Goal: Use online tool/utility

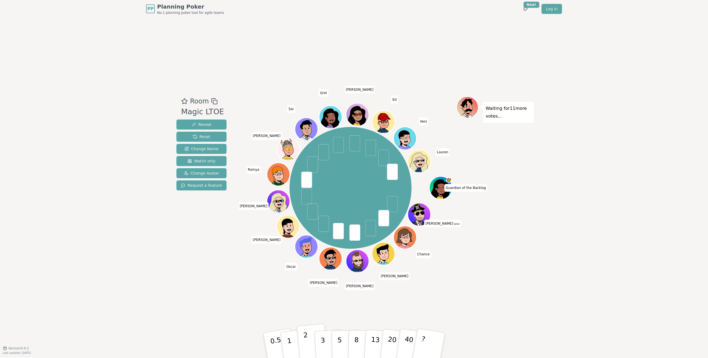
click at [312, 346] on button "2" at bounding box center [313, 345] width 32 height 44
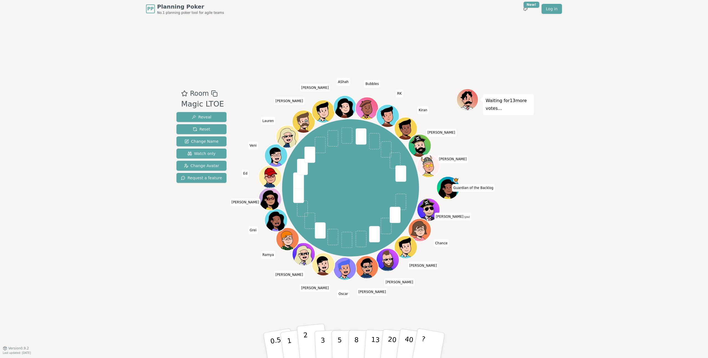
click at [313, 345] on button "2" at bounding box center [313, 345] width 32 height 44
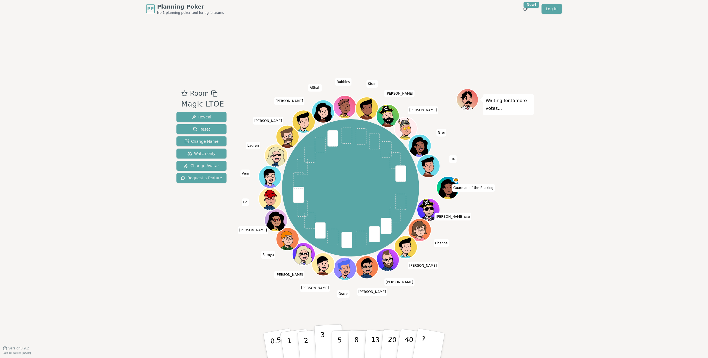
click at [322, 347] on p "3" at bounding box center [323, 346] width 6 height 30
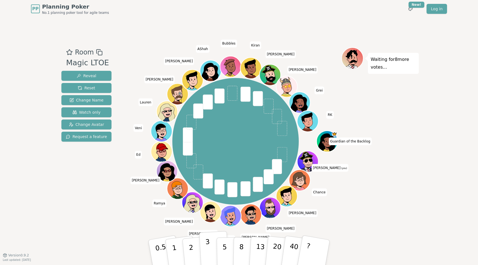
click at [205, 247] on button "3" at bounding box center [214, 252] width 30 height 43
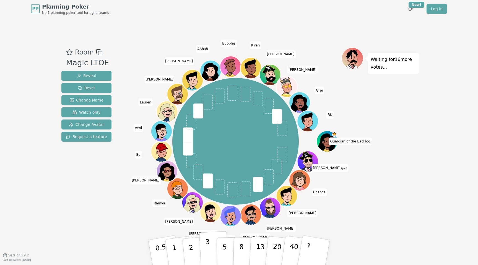
click at [209, 253] on p "3" at bounding box center [208, 253] width 6 height 30
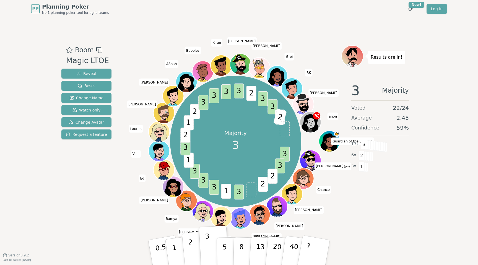
click at [188, 250] on button "2" at bounding box center [198, 253] width 32 height 44
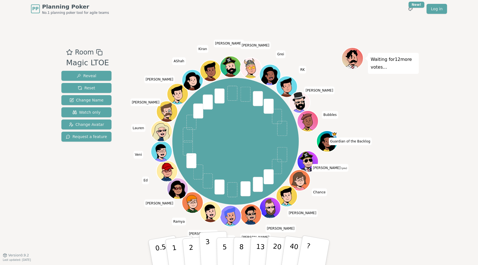
click at [209, 250] on p "3" at bounding box center [208, 253] width 6 height 30
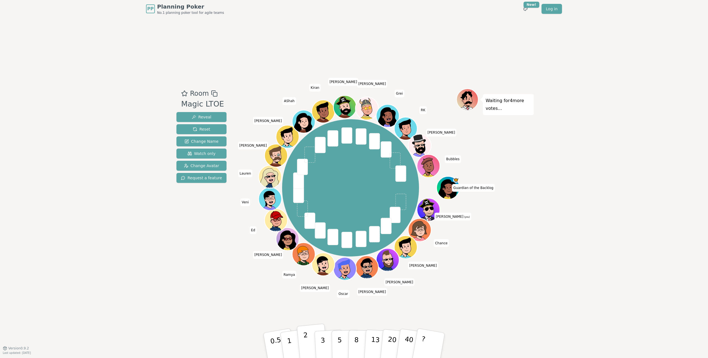
click at [307, 352] on p "2" at bounding box center [306, 346] width 7 height 30
click at [324, 341] on p "3" at bounding box center [323, 346] width 6 height 30
